Goal: Task Accomplishment & Management: Manage account settings

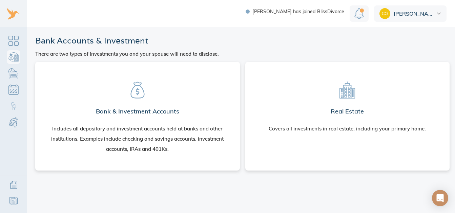
click at [142, 123] on div "Includes all depository and investment accounts held at banks and other institu…" at bounding box center [138, 138] width 178 height 31
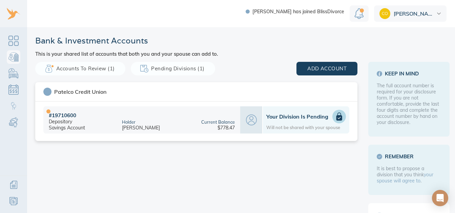
click at [106, 68] on span "Accounts to Review (1)" at bounding box center [80, 68] width 68 height 9
click at [296, 123] on div "Your Division is Pending Will not be shared with your spouse" at bounding box center [306, 119] width 80 height 20
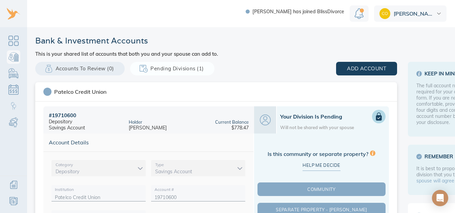
click at [383, 118] on icon at bounding box center [379, 116] width 8 height 8
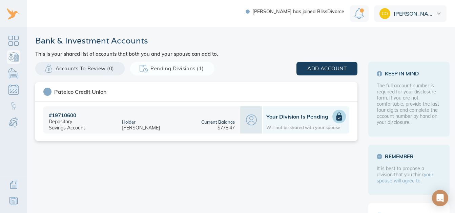
click at [340, 119] on div at bounding box center [339, 116] width 14 height 14
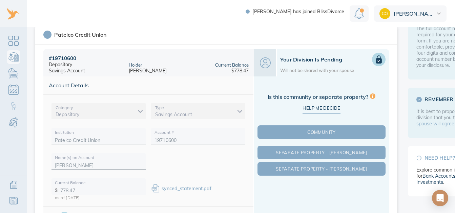
scroll to position [59, 0]
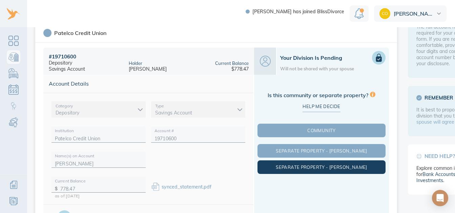
click at [330, 167] on span "Separate Property - [PERSON_NAME]" at bounding box center [321, 166] width 125 height 5
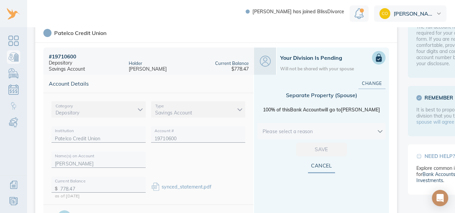
click at [349, 130] on body "Michael has joined BlissDivorce Courtney Bank & Investment Accounts This is you…" at bounding box center [231, 106] width 463 height 213
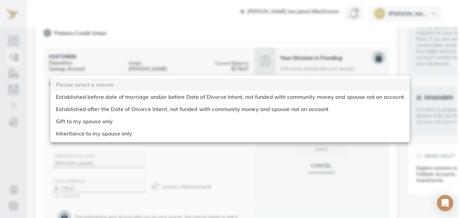
click at [280, 95] on li "Established before date of marriage and/or before Date of Divorce Intent, not f…" at bounding box center [230, 96] width 359 height 12
type input "before_dom"
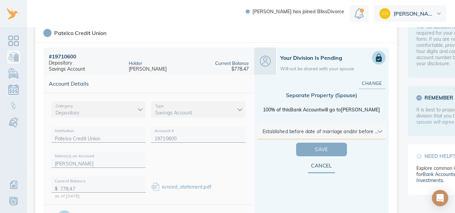
click at [323, 149] on span "Save" at bounding box center [321, 149] width 29 height 9
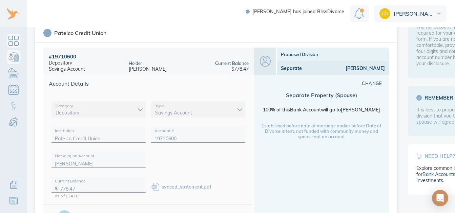
click at [18, 38] on link "Dashboard" at bounding box center [14, 41] width 14 height 14
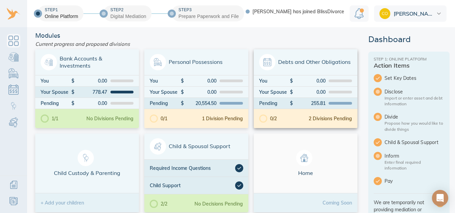
click at [302, 81] on div "0.00" at bounding box center [310, 80] width 32 height 5
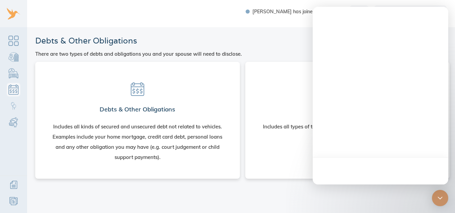
click at [153, 128] on div "Includes all kinds of secured and unsecured debt not related to vehicles. Examp…" at bounding box center [138, 141] width 178 height 41
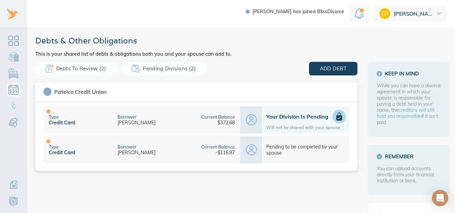
click at [337, 118] on icon at bounding box center [340, 116] width 6 height 8
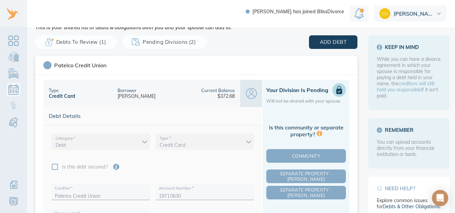
scroll to position [27, 0]
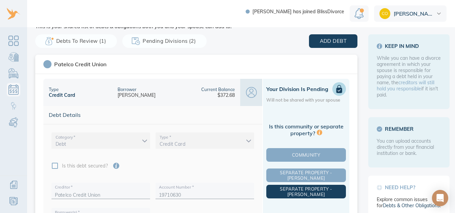
click at [312, 191] on span "Separate Property - Michael" at bounding box center [306, 191] width 77 height 11
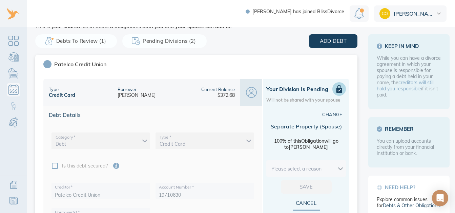
click at [317, 168] on body "Michael has joined BlissDivorce Courtney Debts & Other Obligations This is your…" at bounding box center [231, 106] width 463 height 213
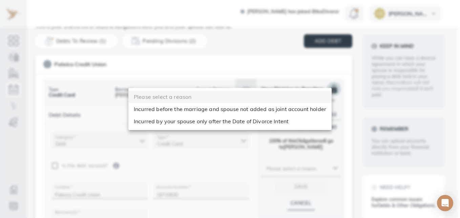
click at [268, 110] on li "Incurred before the marriage and spouse not added as joint account holder" at bounding box center [229, 109] width 203 height 12
type input "before_dom"
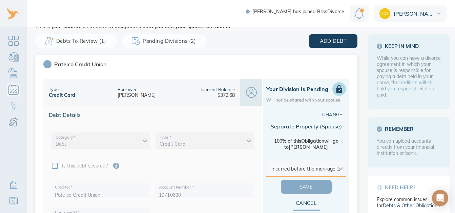
click at [309, 186] on span "Save" at bounding box center [306, 186] width 29 height 9
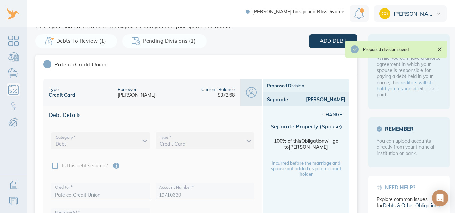
click at [72, 41] on span "Debts to Review (1)" at bounding box center [76, 41] width 60 height 9
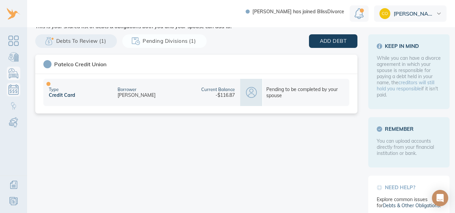
click at [14, 77] on link "Personal Possessions" at bounding box center [14, 73] width 14 height 14
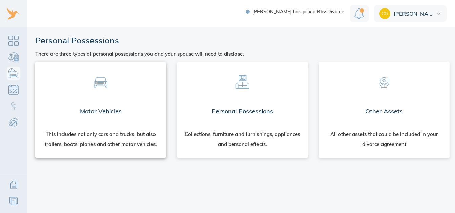
click at [108, 111] on div "Motor Vehicles" at bounding box center [100, 111] width 131 height 24
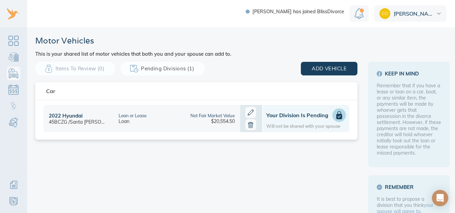
click at [249, 114] on icon at bounding box center [250, 112] width 11 height 11
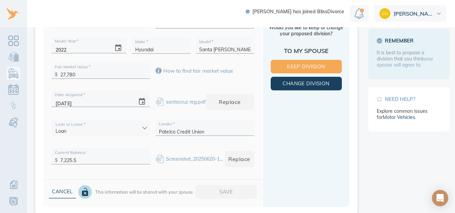
scroll to position [147, 0]
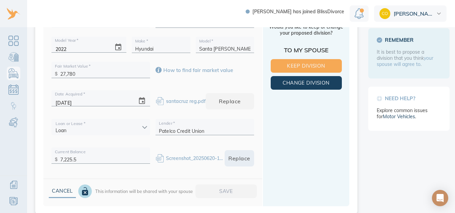
click at [239, 159] on span "Replace" at bounding box center [240, 157] width 8 height 9
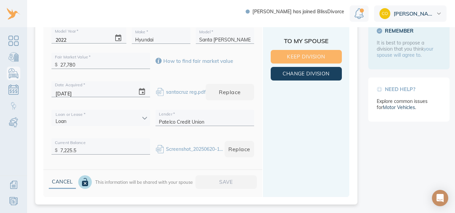
click at [309, 59] on span "Keep Division" at bounding box center [306, 56] width 49 height 9
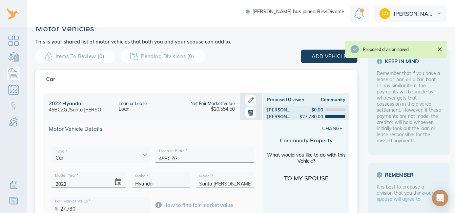
scroll to position [11, 0]
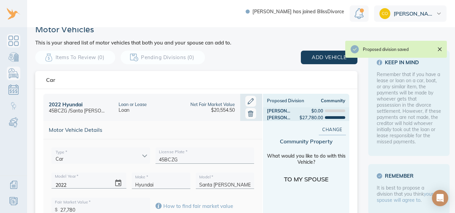
click at [20, 45] on link "Dashboard" at bounding box center [14, 41] width 14 height 14
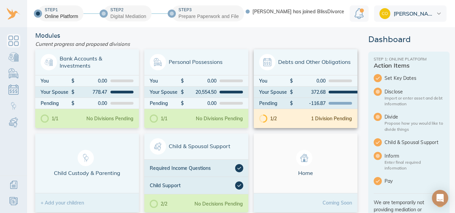
click at [311, 118] on div "1 Division Pending" at bounding box center [331, 118] width 41 height 5
click at [92, 64] on span "Bank Accounts & Investments" at bounding box center [87, 62] width 93 height 16
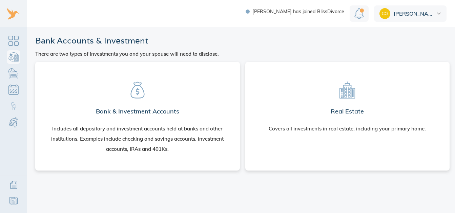
click at [194, 111] on section "Bank & Investment Accounts Includes all depository and investment accounts held…" at bounding box center [138, 114] width 194 height 95
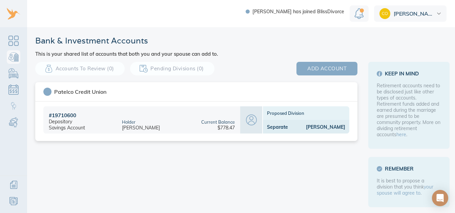
click at [320, 71] on span "add account" at bounding box center [326, 68] width 39 height 9
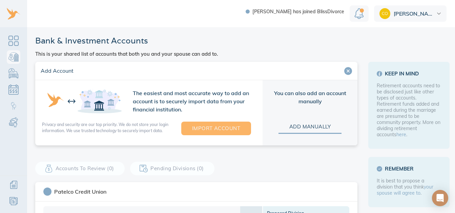
click at [240, 129] on button "Import Account" at bounding box center [216, 128] width 70 height 14
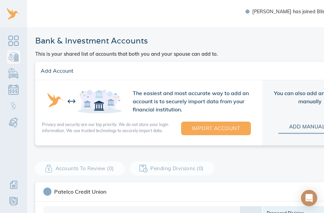
click at [301, 179] on div "Add Account The easiest and most accurate way to add an account is to securely …" at bounding box center [196, 167] width 322 height 211
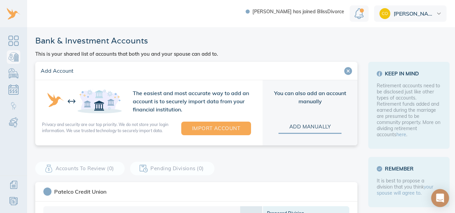
click at [445, 193] on div "Open Intercom Messenger" at bounding box center [440, 198] width 18 height 18
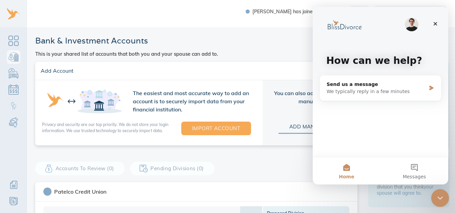
click at [442, 199] on icon "Close Intercom Messenger" at bounding box center [439, 197] width 8 height 8
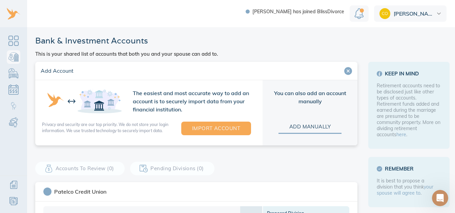
click at [413, 194] on link "your spouse will agree to" at bounding box center [405, 189] width 57 height 12
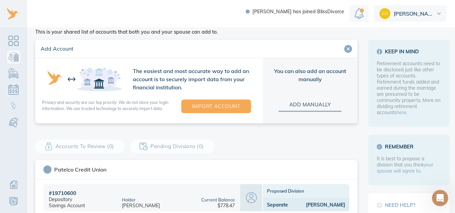
scroll to position [22, 0]
